Goal: Information Seeking & Learning: Find specific page/section

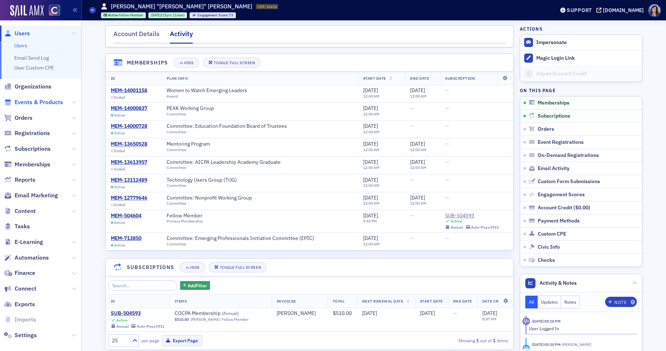
click at [32, 100] on span "Events & Products" at bounding box center [39, 102] width 48 height 8
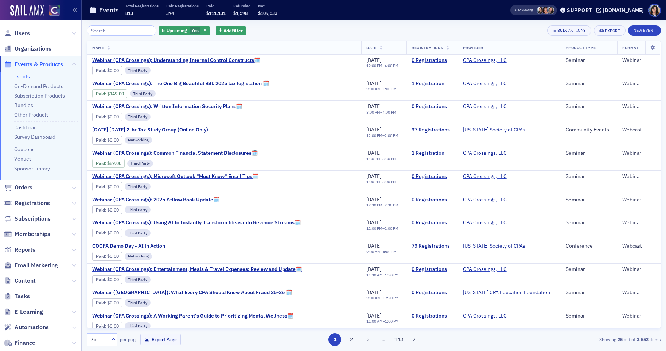
click at [120, 30] on input "search" at bounding box center [122, 31] width 70 height 10
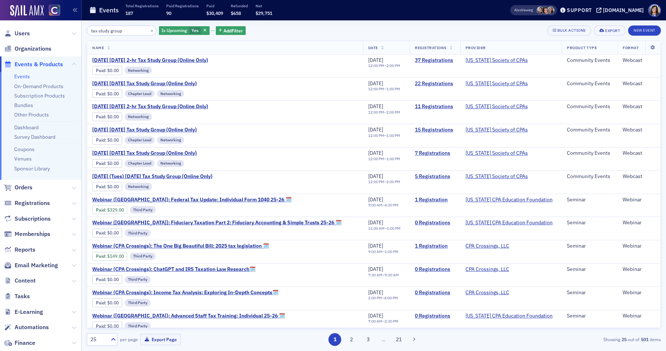
type input "tax study group"
click at [415, 59] on link "39 Registrations" at bounding box center [435, 60] width 40 height 7
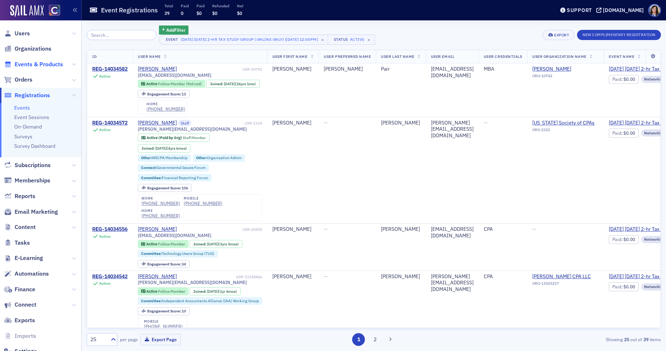
click at [37, 65] on span "Events & Products" at bounding box center [39, 65] width 48 height 8
